Goal: Task Accomplishment & Management: Use online tool/utility

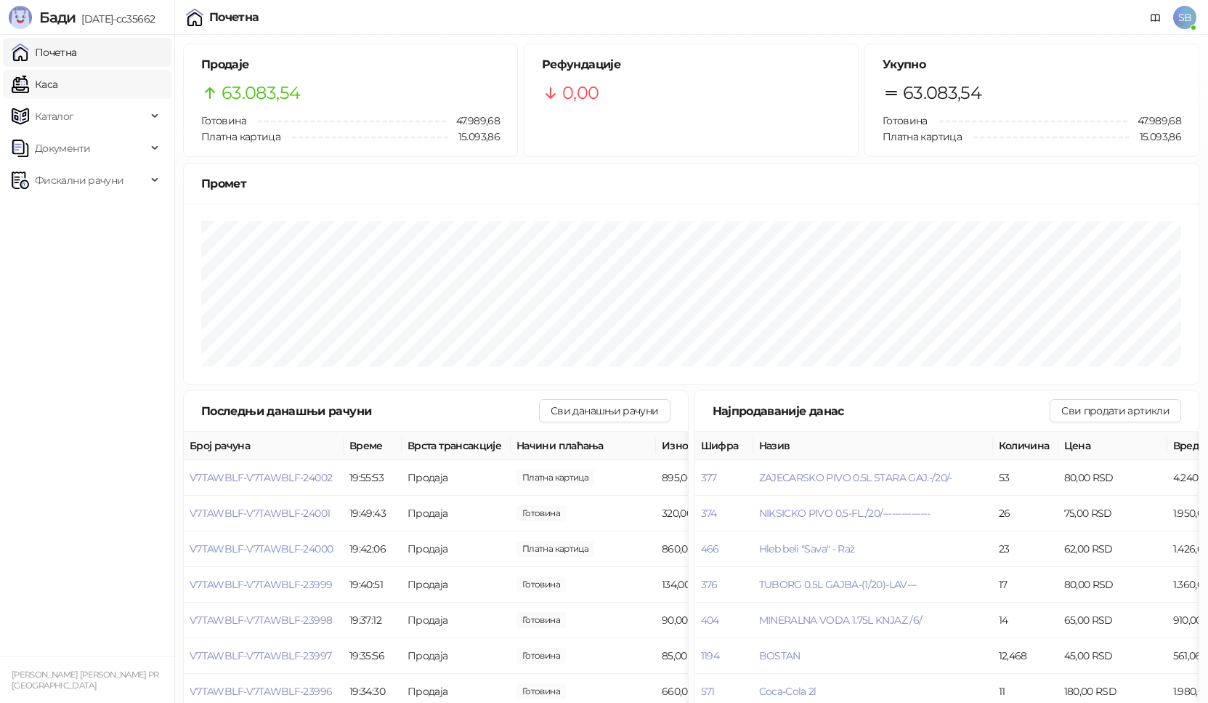
click at [57, 85] on link "Каса" at bounding box center [35, 84] width 46 height 29
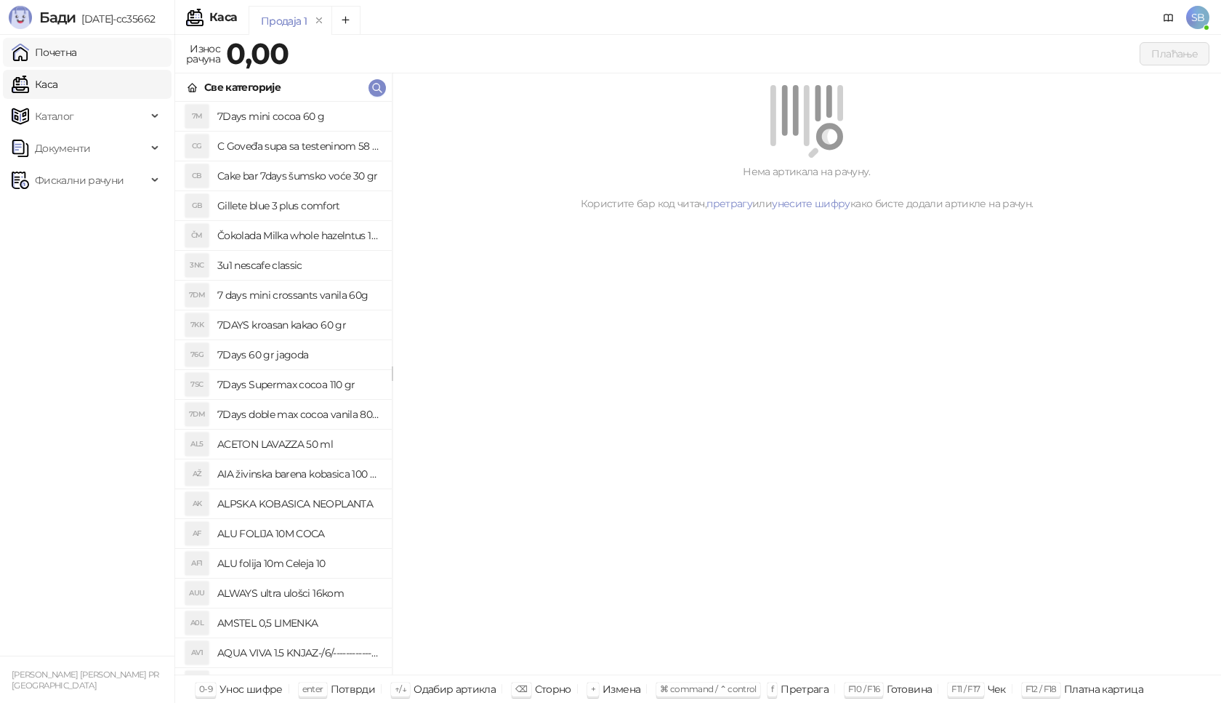
click at [77, 50] on link "Почетна" at bounding box center [44, 52] width 65 height 29
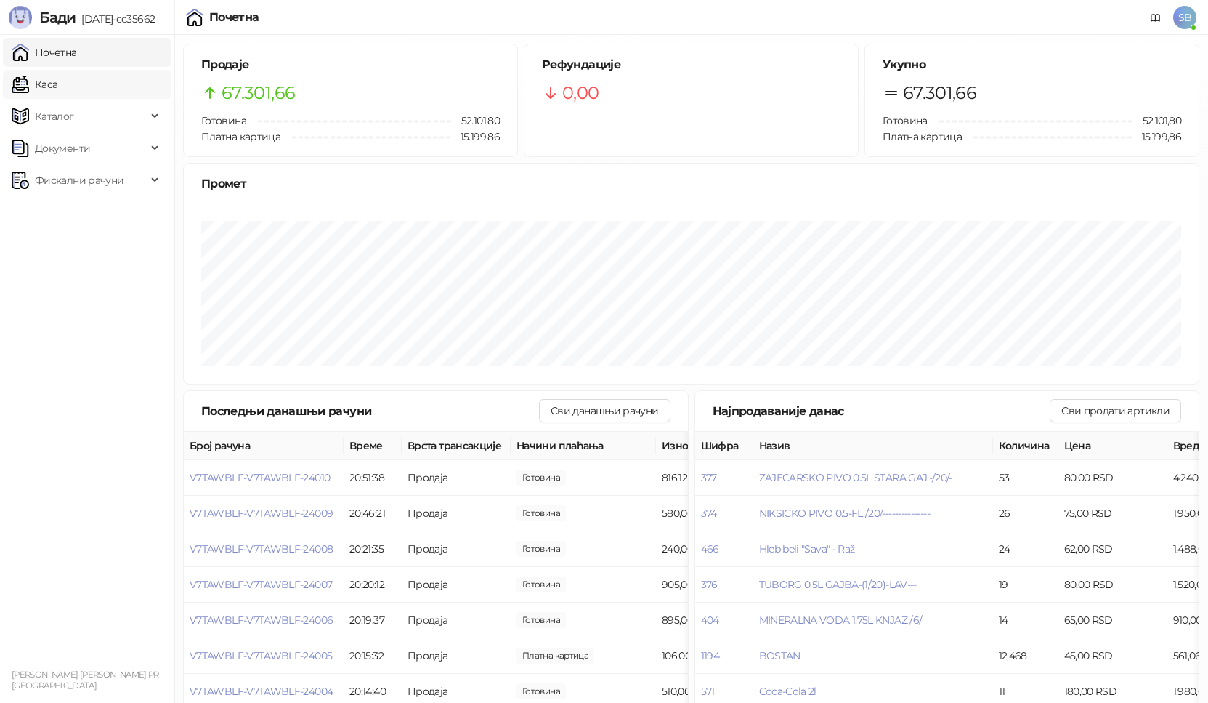
click at [57, 94] on link "Каса" at bounding box center [35, 84] width 46 height 29
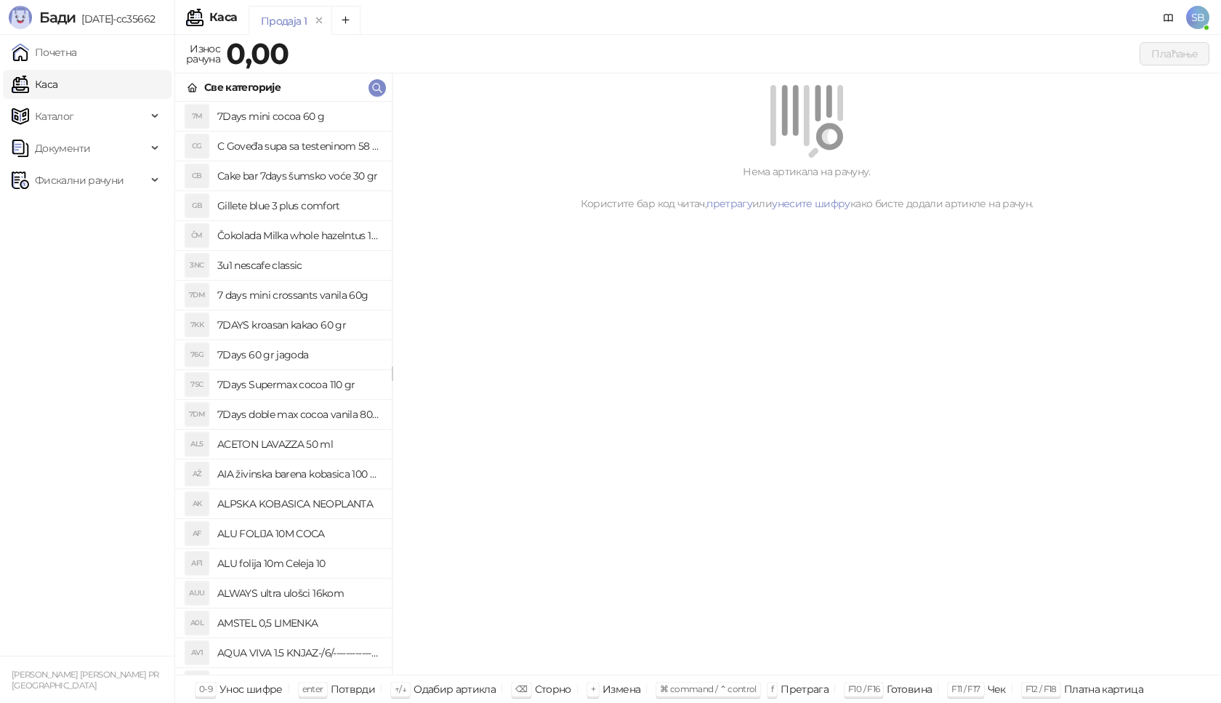
click at [94, 68] on ul "Почетна [PERSON_NAME] Документи Фискални рачуни" at bounding box center [87, 345] width 174 height 620
click at [77, 62] on link "Почетна" at bounding box center [44, 52] width 65 height 29
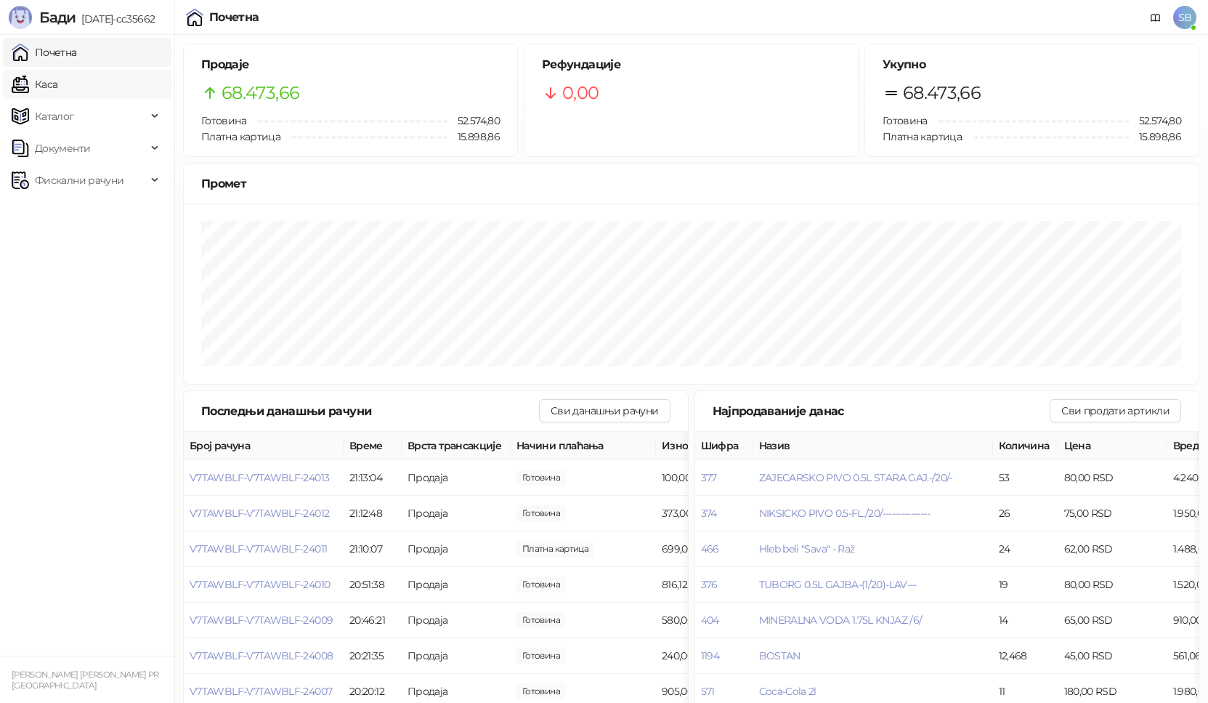
click at [25, 73] on link "Каса" at bounding box center [35, 84] width 46 height 29
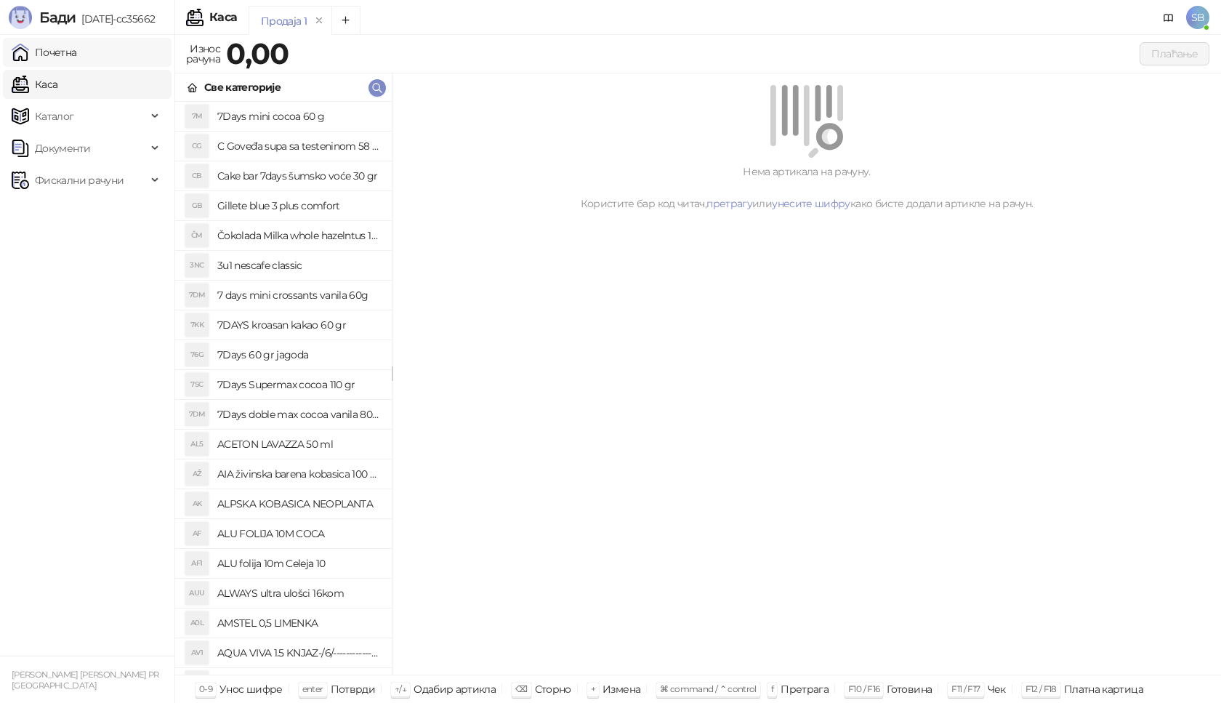
click at [33, 61] on link "Почетна" at bounding box center [44, 52] width 65 height 29
